Goal: Task Accomplishment & Management: Manage account settings

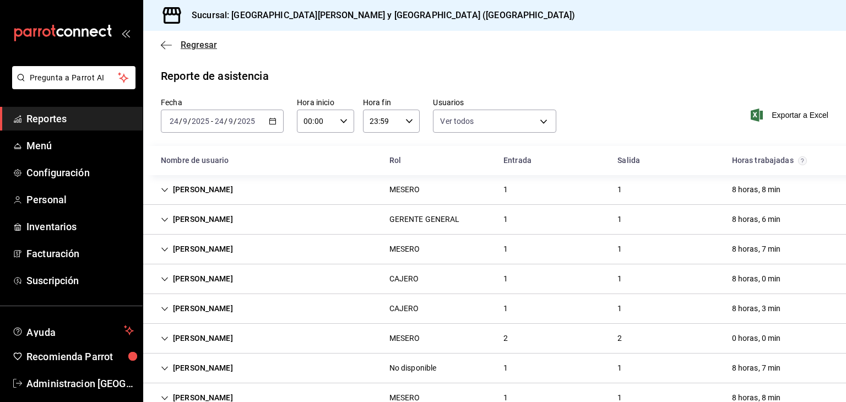
click at [196, 41] on span "Regresar" at bounding box center [199, 45] width 36 height 10
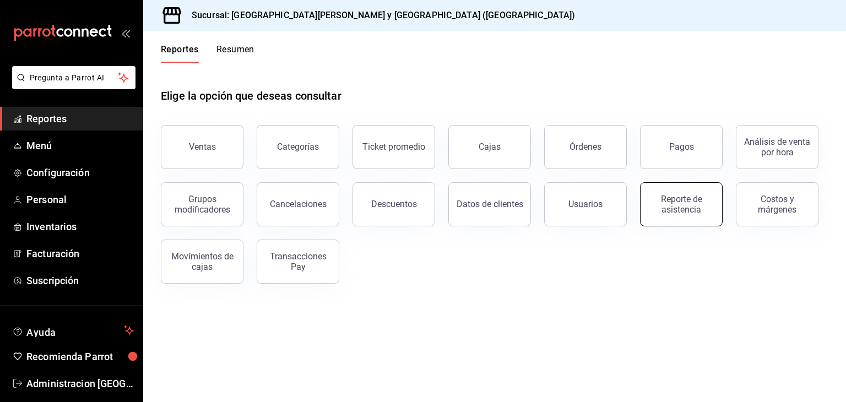
click at [695, 209] on div "Reporte de asistencia" at bounding box center [681, 204] width 68 height 21
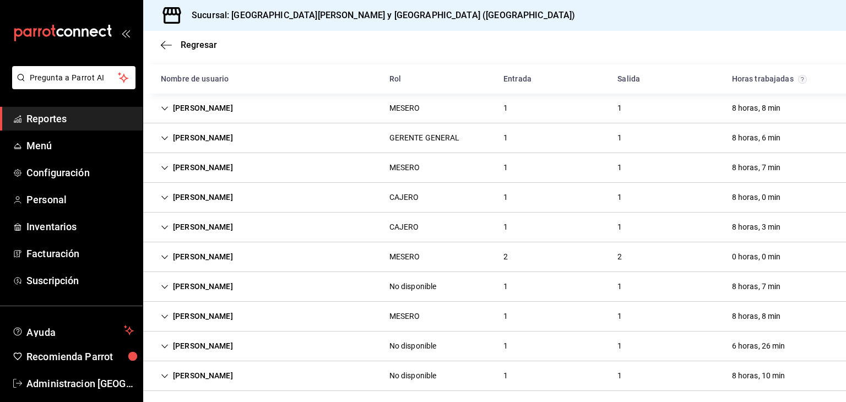
scroll to position [87, 0]
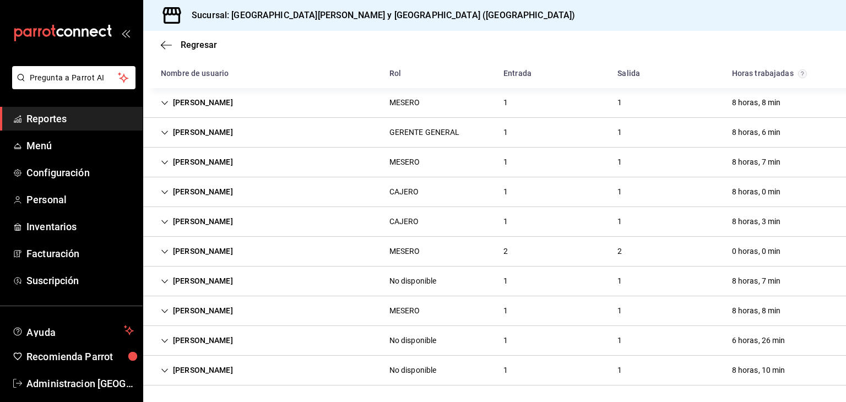
click at [397, 247] on div "MESERO" at bounding box center [405, 252] width 31 height 12
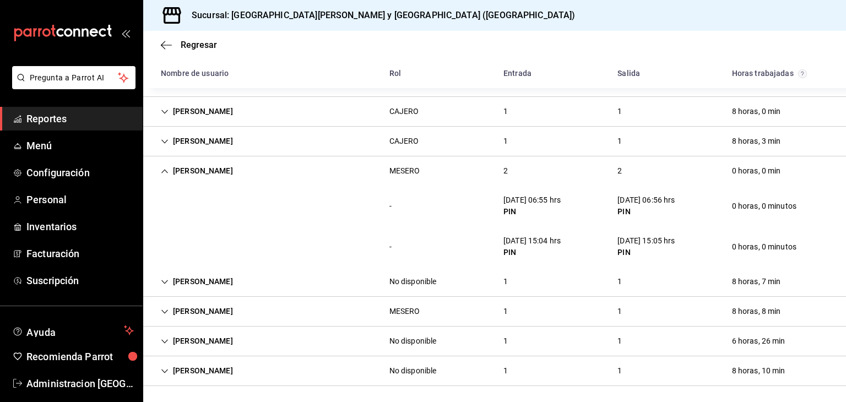
scroll to position [168, 0]
click at [192, 166] on div "[PERSON_NAME]" at bounding box center [197, 170] width 90 height 20
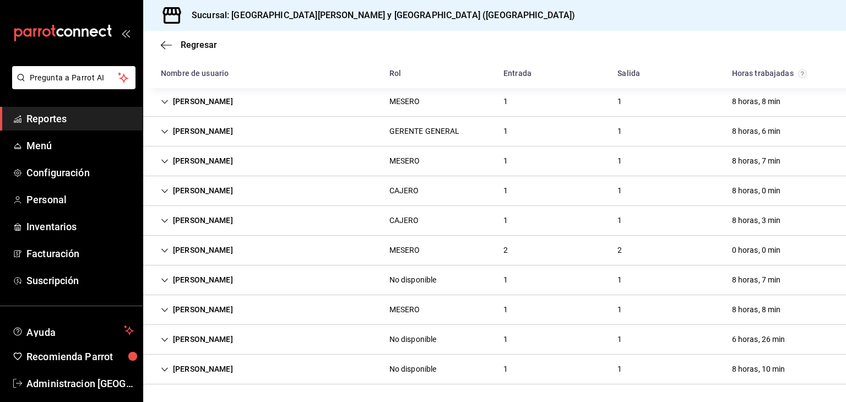
scroll to position [87, 0]
click at [192, 250] on div "[PERSON_NAME]" at bounding box center [197, 251] width 90 height 20
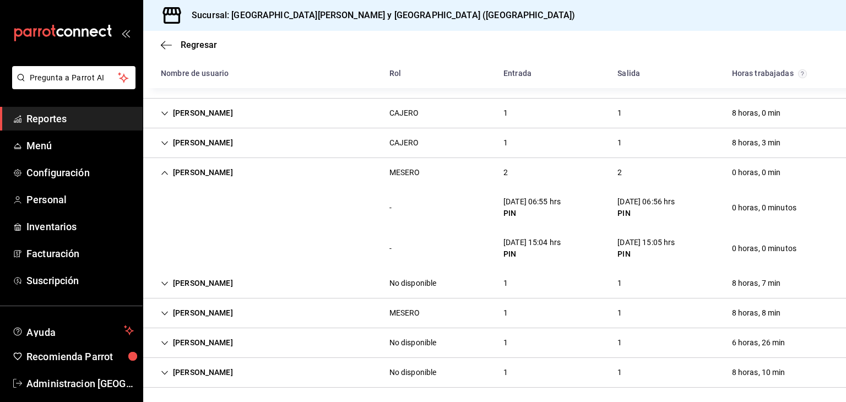
scroll to position [168, 0]
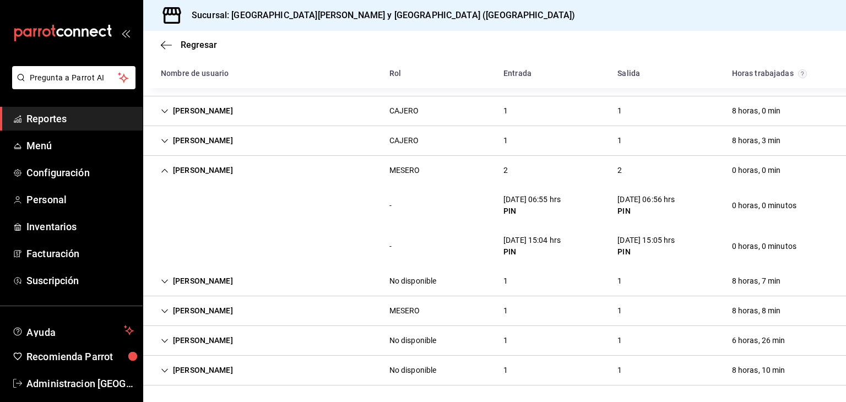
click at [185, 161] on div "[PERSON_NAME]" at bounding box center [197, 170] width 90 height 20
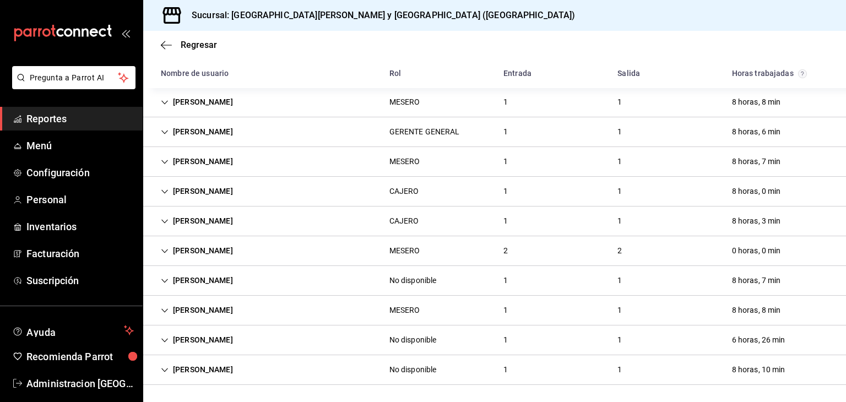
scroll to position [87, 0]
click at [48, 208] on link "Personal" at bounding box center [71, 200] width 143 height 24
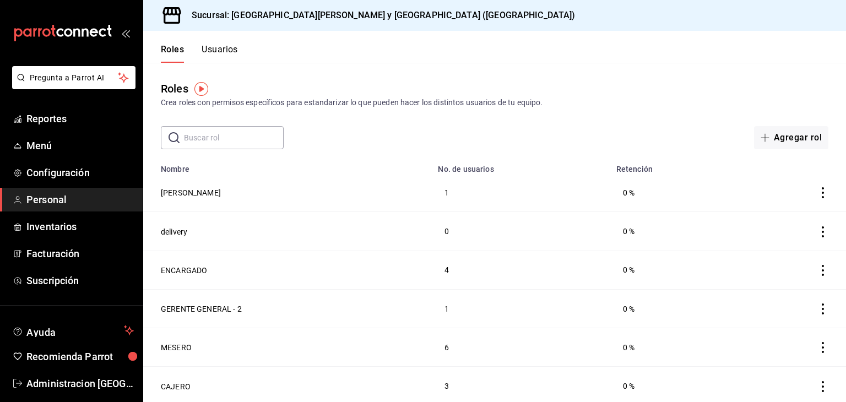
click at [218, 45] on button "Usuarios" at bounding box center [220, 53] width 36 height 19
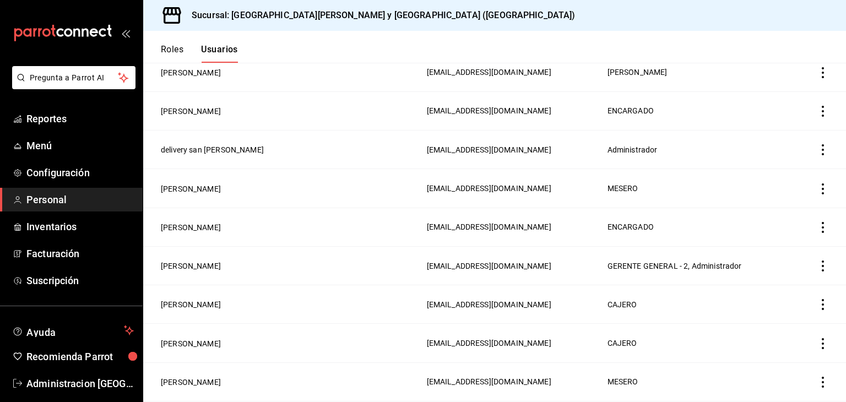
scroll to position [441, 0]
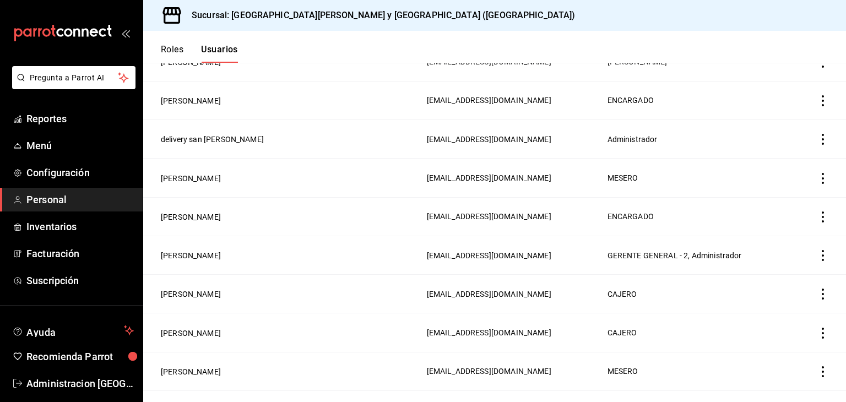
click at [818, 181] on icon "actions" at bounding box center [823, 178] width 11 height 11
click at [183, 181] on div at bounding box center [423, 201] width 846 height 402
click at [177, 182] on button "[PERSON_NAME]" at bounding box center [191, 178] width 60 height 11
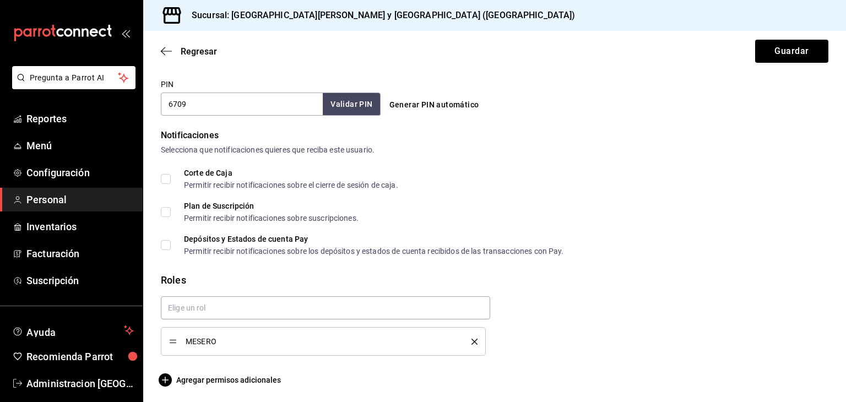
scroll to position [515, 0]
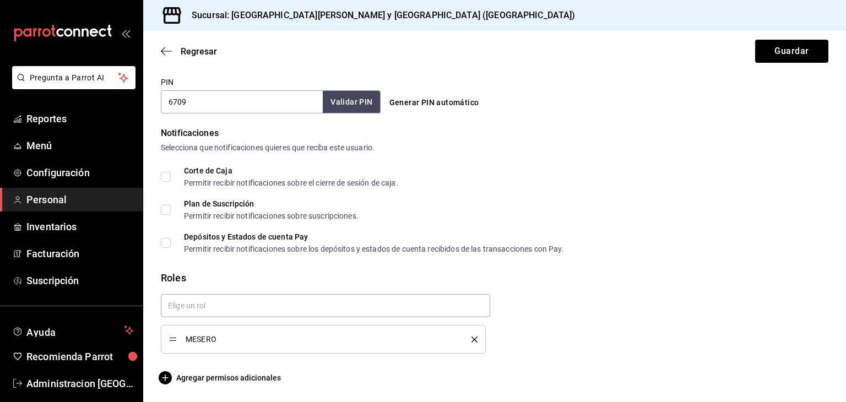
click at [472, 340] on icon "delete" at bounding box center [475, 340] width 6 height 6
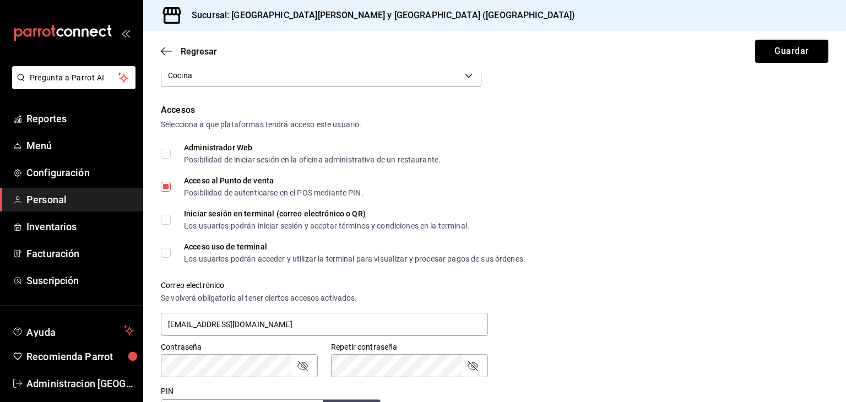
scroll to position [203, 0]
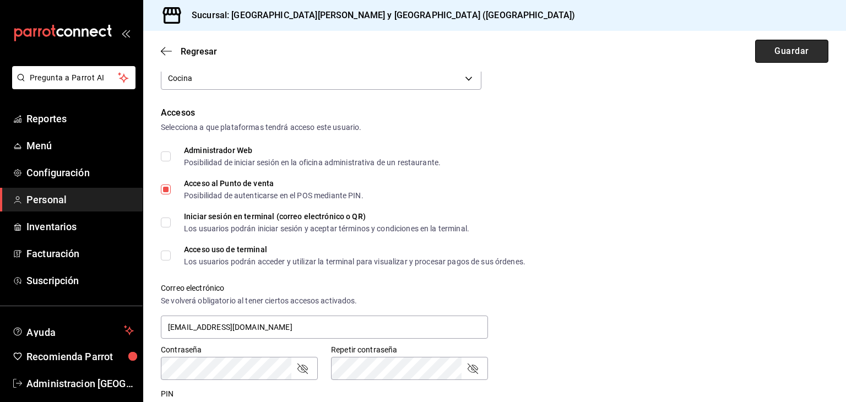
click at [781, 55] on button "Guardar" at bounding box center [791, 51] width 73 height 23
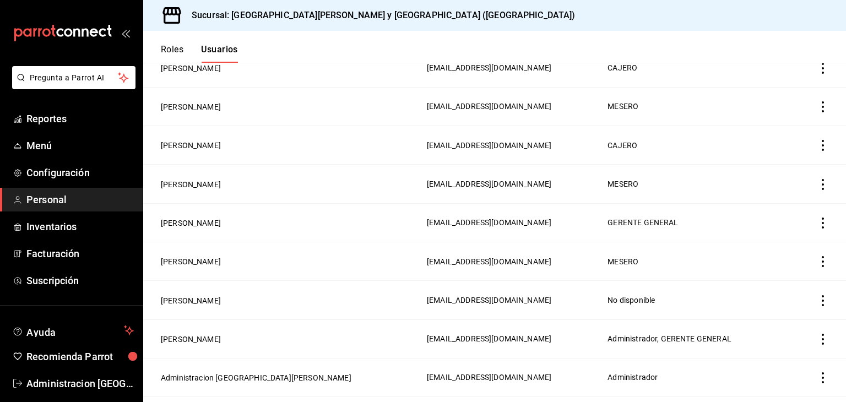
scroll to position [716, 0]
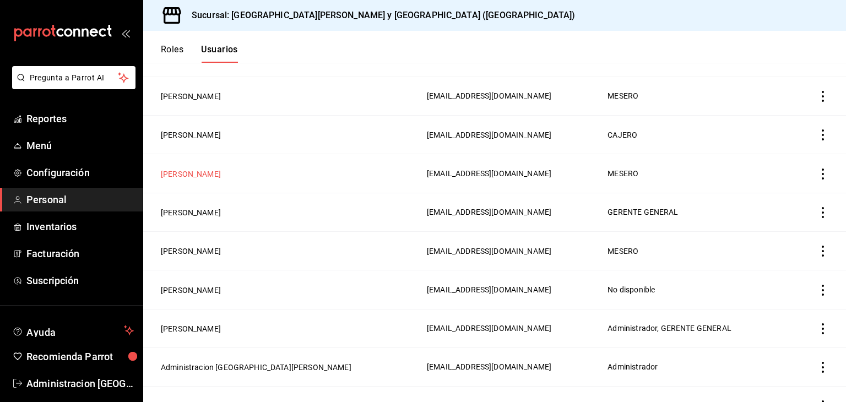
click at [183, 173] on button "[PERSON_NAME]" at bounding box center [191, 174] width 60 height 11
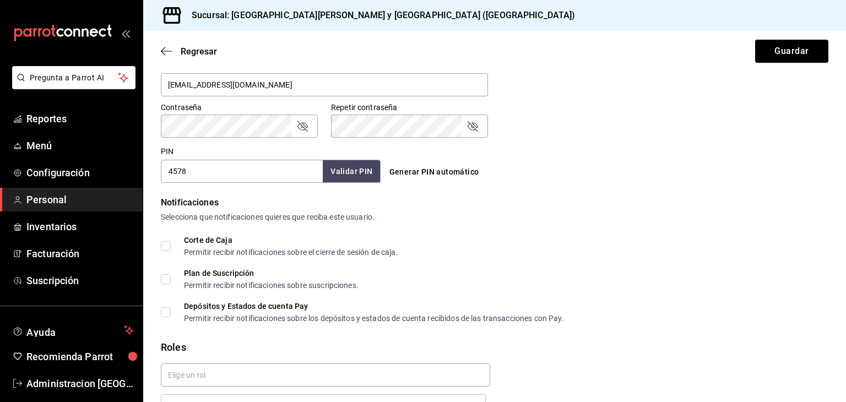
scroll to position [515, 0]
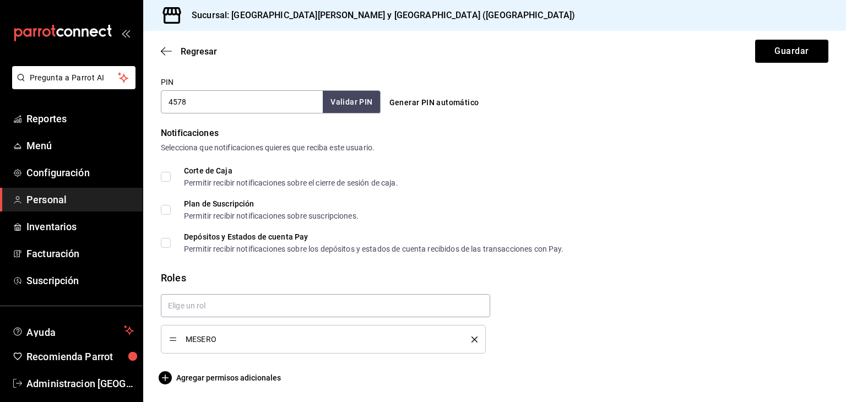
click at [472, 339] on icon "delete" at bounding box center [475, 340] width 6 height 6
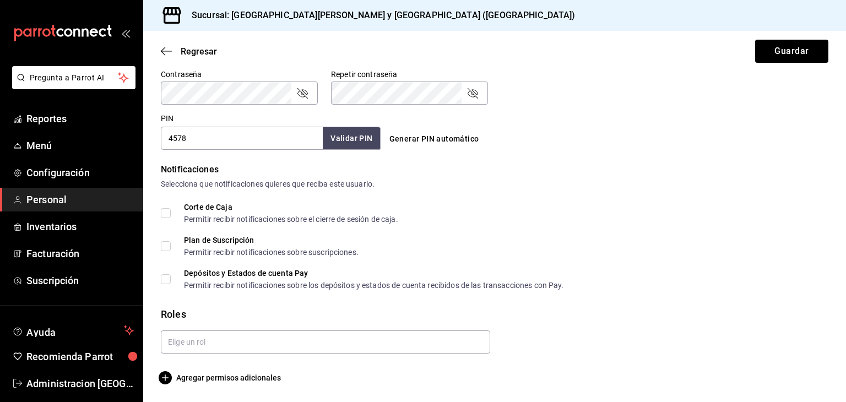
scroll to position [478, 0]
click at [790, 54] on button "Guardar" at bounding box center [791, 51] width 73 height 23
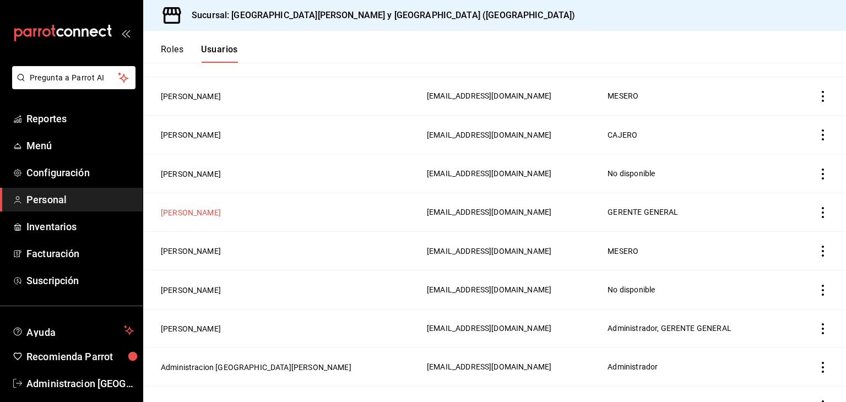
scroll to position [740, 0]
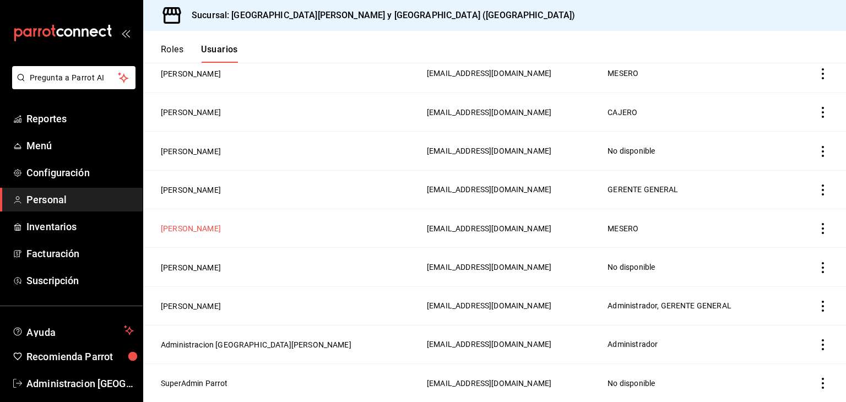
click at [193, 229] on button "[PERSON_NAME]" at bounding box center [191, 228] width 60 height 11
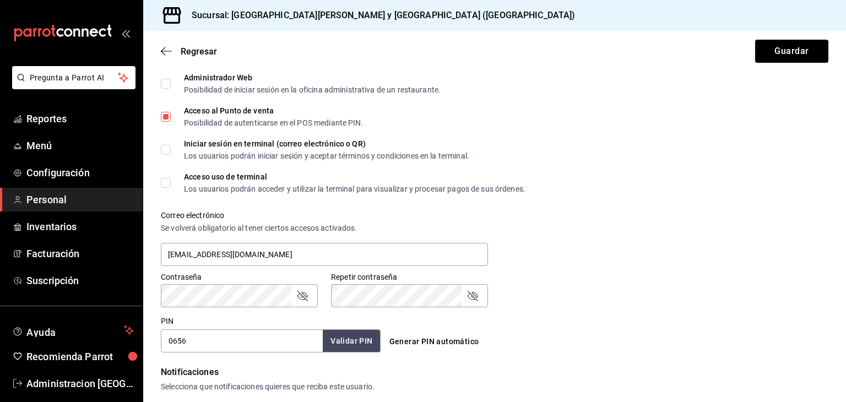
scroll to position [515, 0]
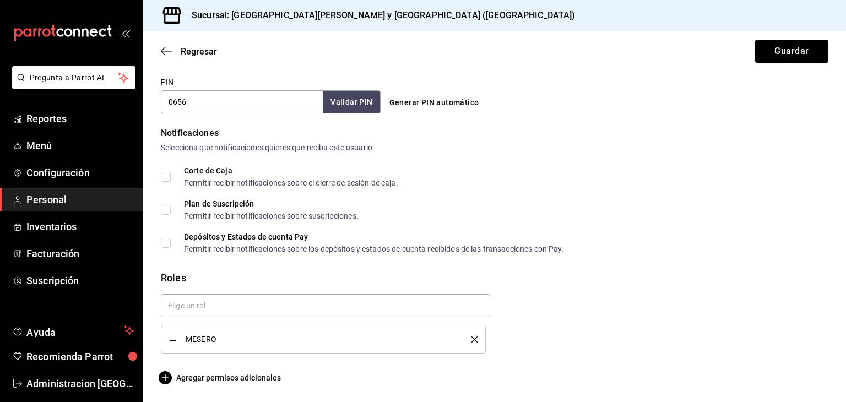
click at [473, 338] on icon "delete" at bounding box center [475, 340] width 6 height 6
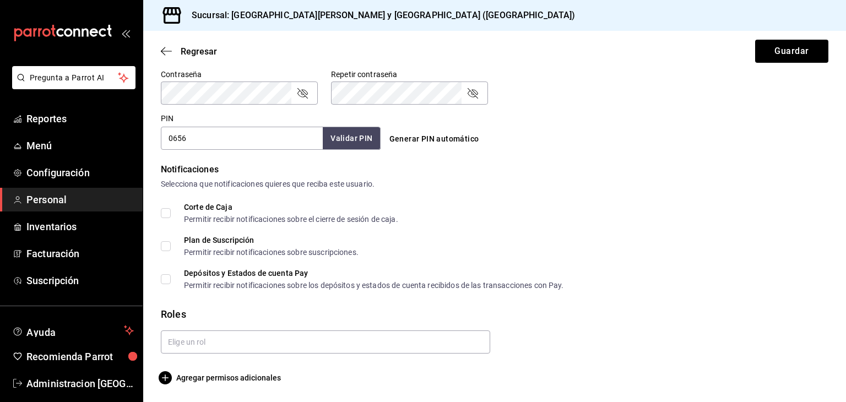
scroll to position [478, 0]
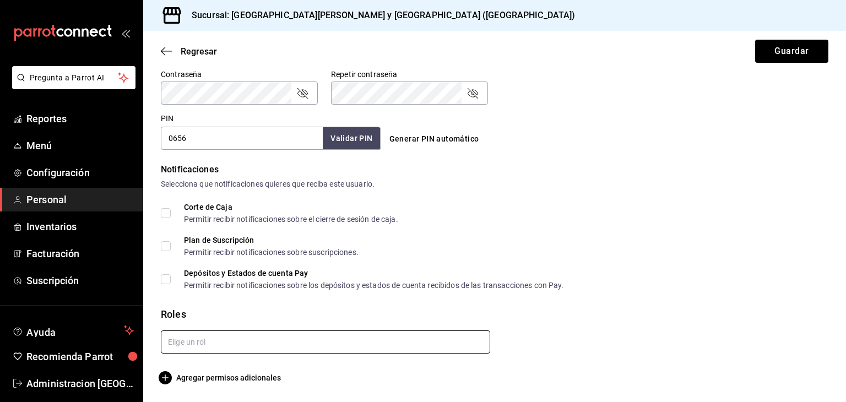
click at [299, 344] on input "text" at bounding box center [326, 342] width 330 height 23
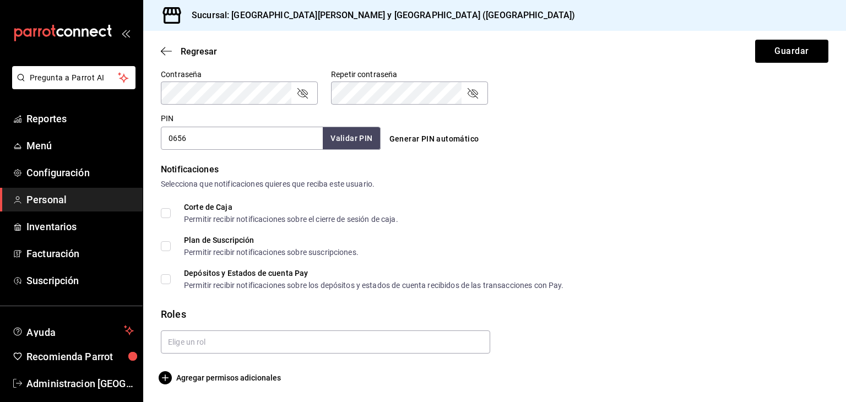
click at [789, 50] on button "Guardar" at bounding box center [791, 51] width 73 height 23
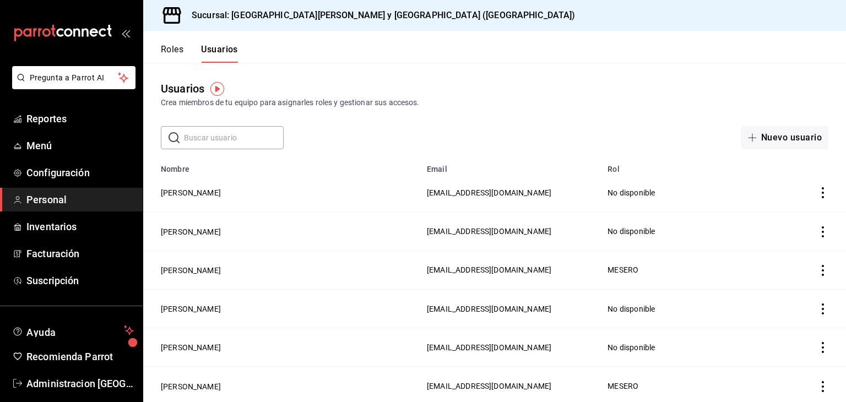
scroll to position [13, 0]
